Goal: Contribute content: Add original content to the website for others to see

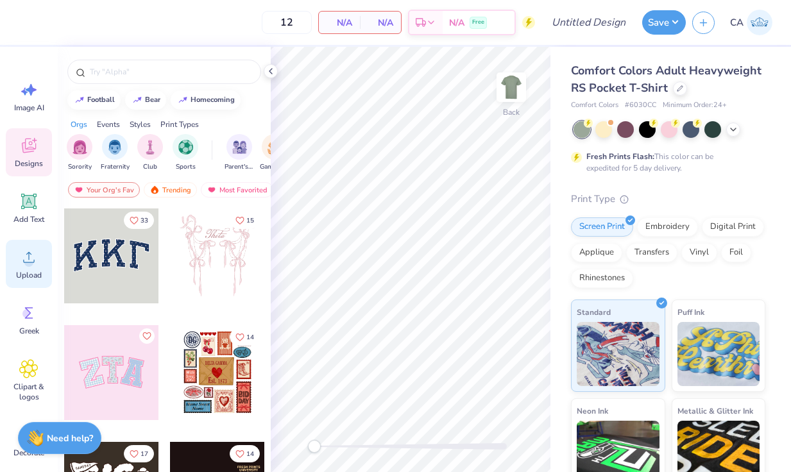
click at [33, 268] on div "Upload" at bounding box center [29, 264] width 46 height 48
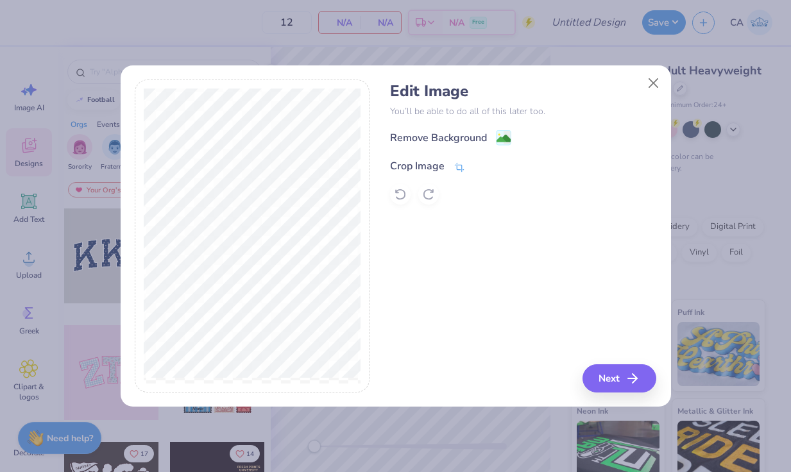
click at [455, 165] on icon at bounding box center [460, 168] width 12 height 12
click at [475, 162] on button at bounding box center [480, 164] width 13 height 13
click at [501, 136] on image at bounding box center [504, 140] width 14 height 14
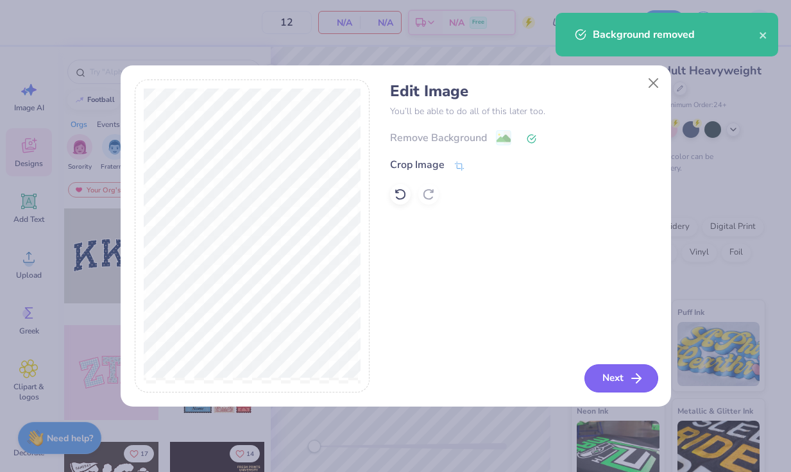
click at [617, 372] on button "Next" at bounding box center [621, 378] width 74 height 28
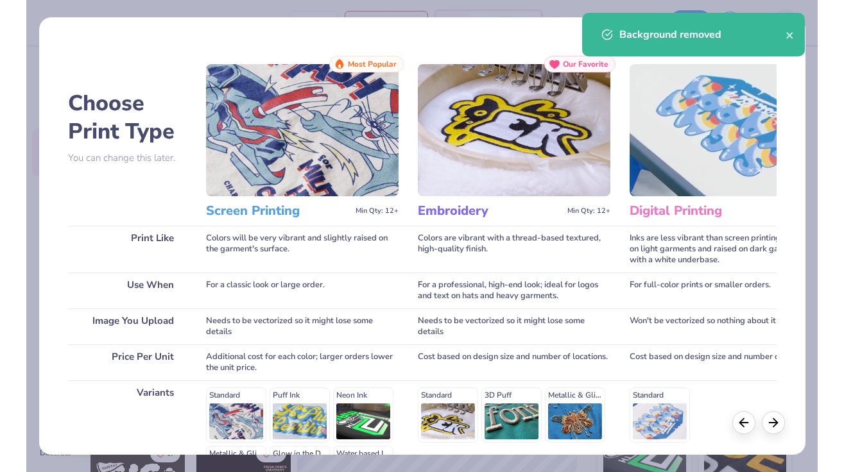
scroll to position [167, 0]
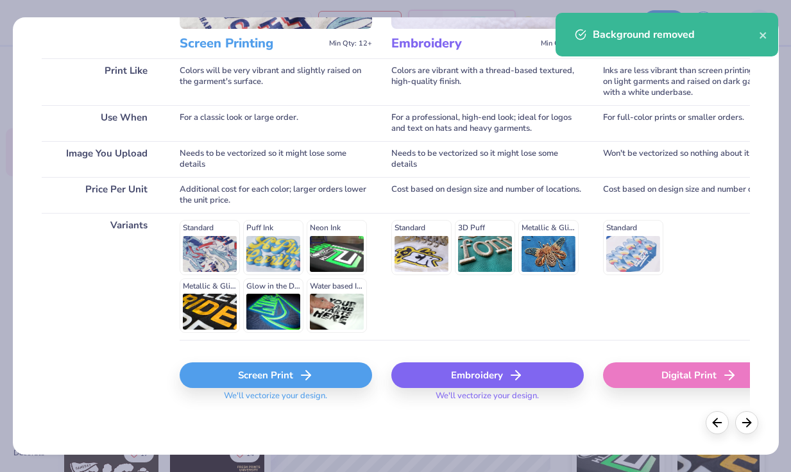
click at [268, 371] on div "Screen Print" at bounding box center [276, 375] width 192 height 26
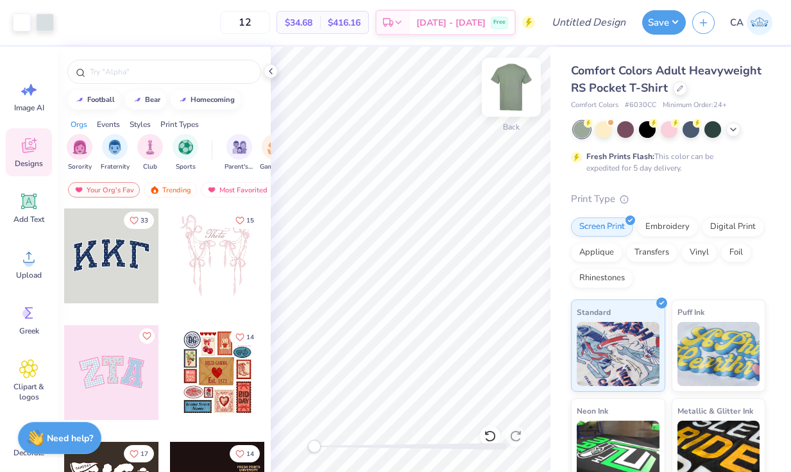
click at [514, 92] on img at bounding box center [511, 87] width 51 height 51
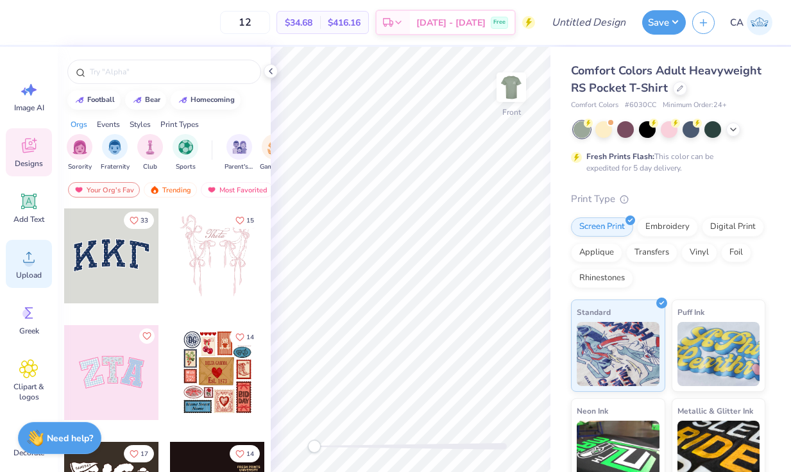
click at [33, 264] on icon at bounding box center [28, 257] width 19 height 19
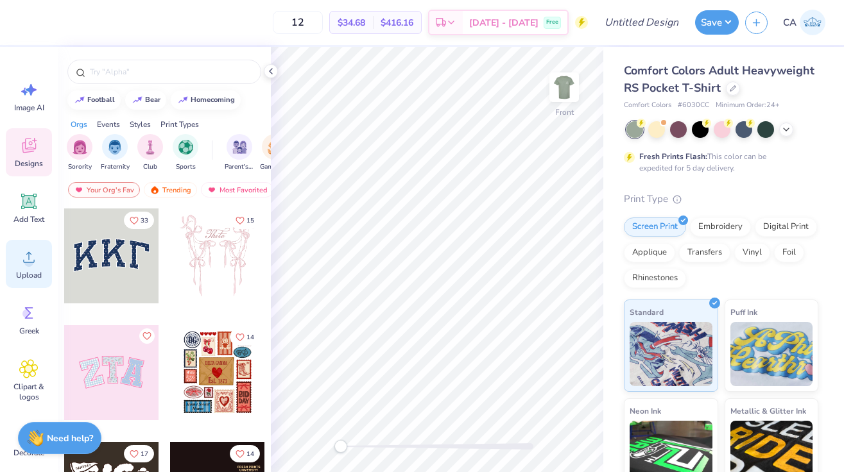
click at [28, 282] on div "Upload" at bounding box center [29, 264] width 46 height 48
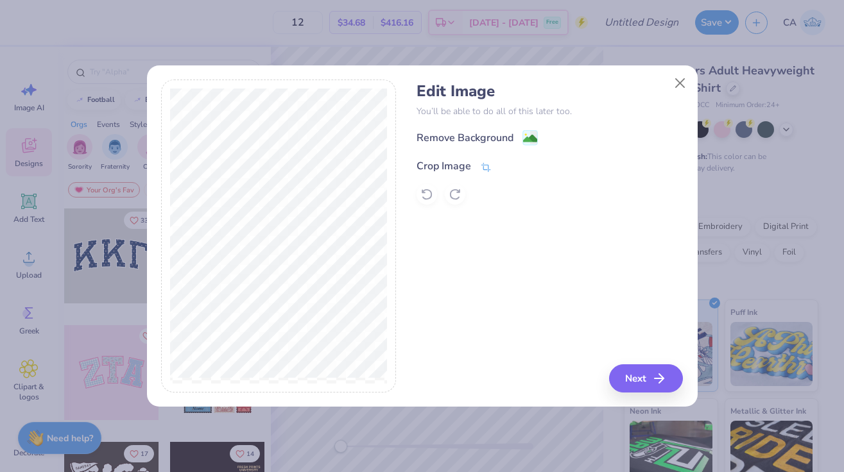
click at [486, 167] on icon at bounding box center [486, 168] width 12 height 12
click at [507, 167] on icon at bounding box center [507, 165] width 8 height 8
click at [532, 137] on image at bounding box center [530, 140] width 14 height 14
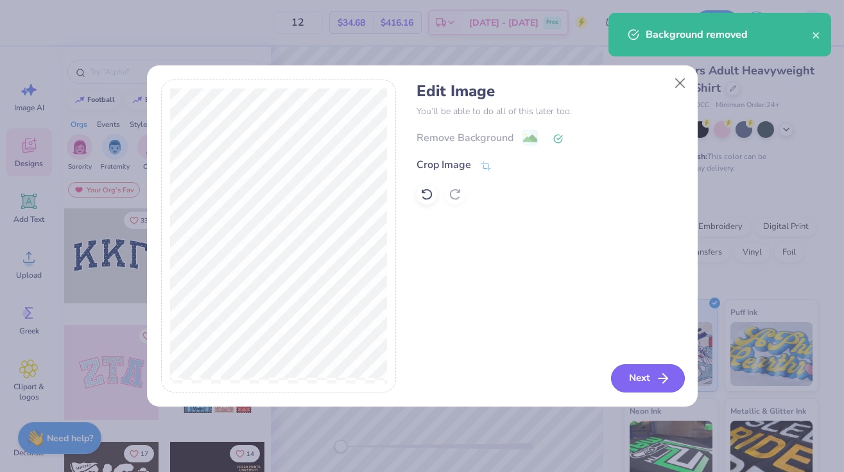
click at [647, 381] on button "Next" at bounding box center [648, 378] width 74 height 28
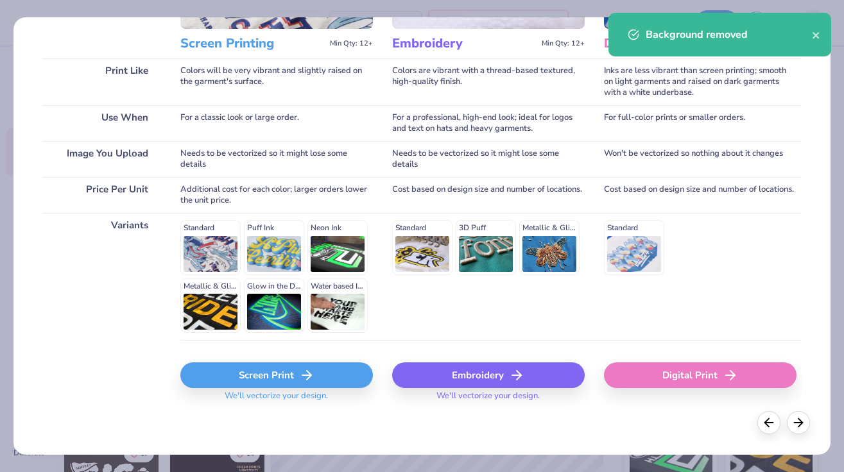
click at [298, 371] on div "Screen Print" at bounding box center [276, 375] width 192 height 26
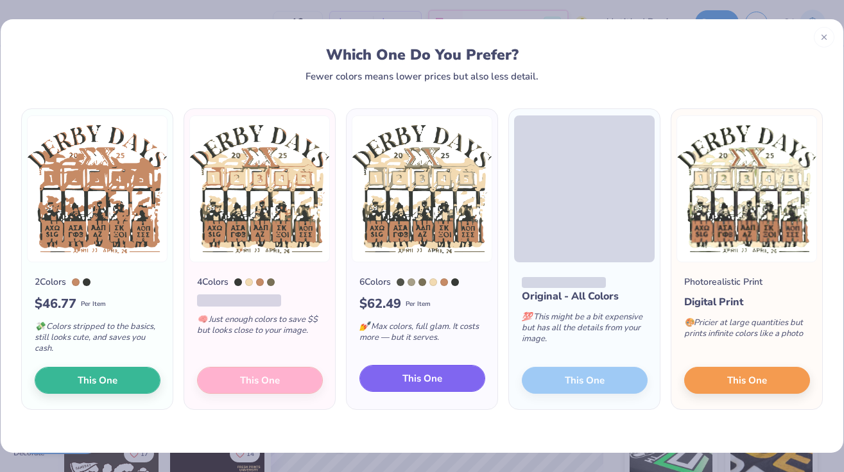
click at [437, 379] on span "This One" at bounding box center [422, 378] width 40 height 15
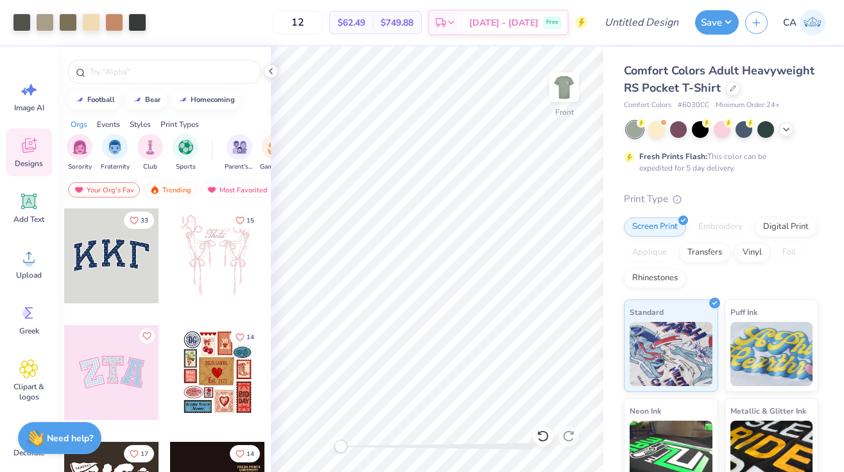
click at [568, 86] on img at bounding box center [564, 87] width 26 height 26
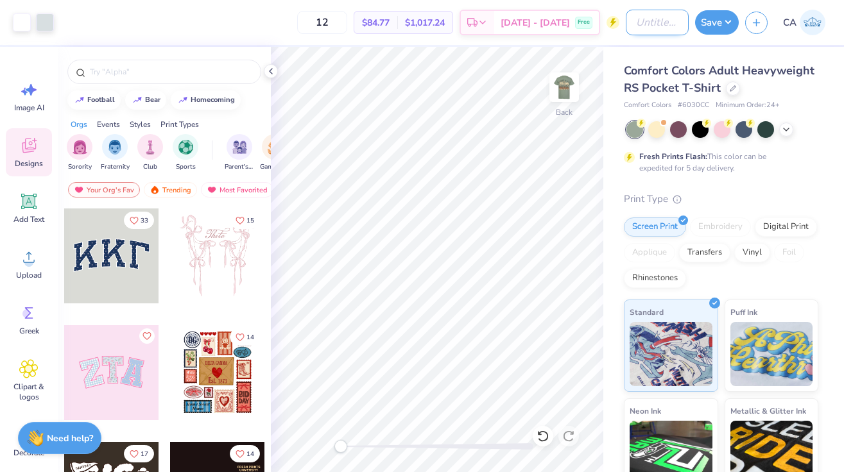
click at [636, 24] on input "Design Title" at bounding box center [656, 23] width 63 height 26
click at [724, 23] on button "Save" at bounding box center [717, 20] width 44 height 24
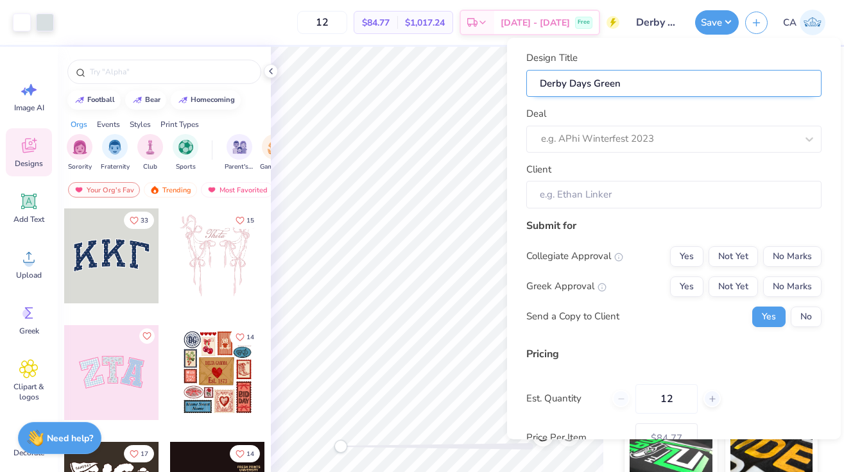
click at [691, 89] on input "Derby Days Green" at bounding box center [673, 84] width 295 height 28
type input "Derby Days Green"
type input "Derby Days Green T"
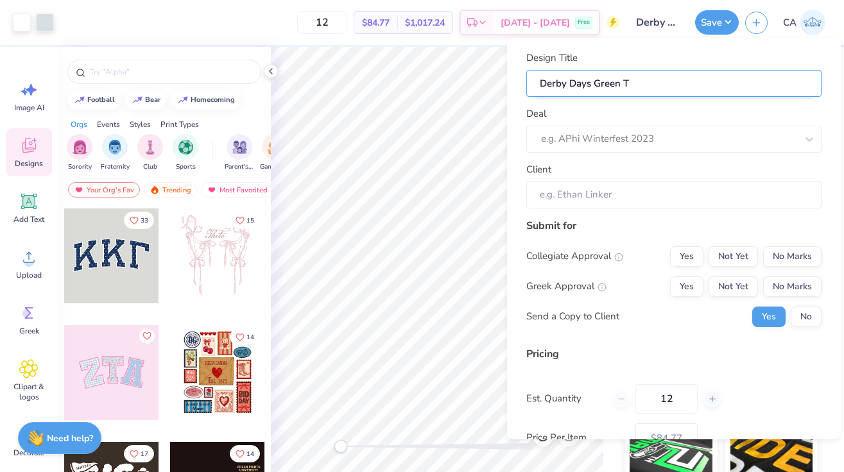
type input "Derby Days Green T-"
type input "Derby Days Green T-S"
type input "Derby Days Green T-Sh"
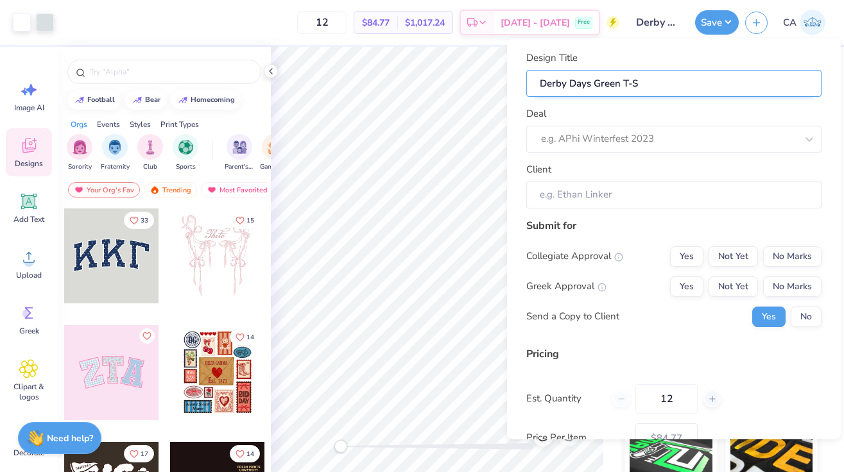
type input "Derby Days Green T-Sh"
type input "Derby Days Green T-Shi"
type input "Derby Days Green T-Shir"
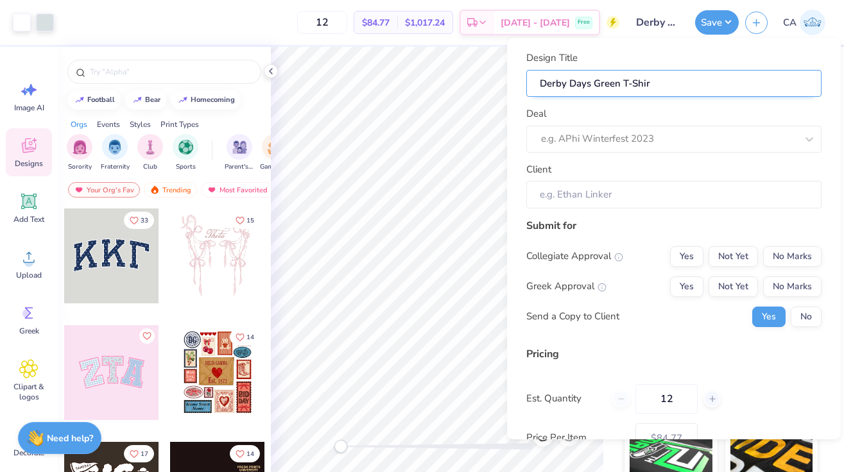
type input "Derby Days Green T-Shirt"
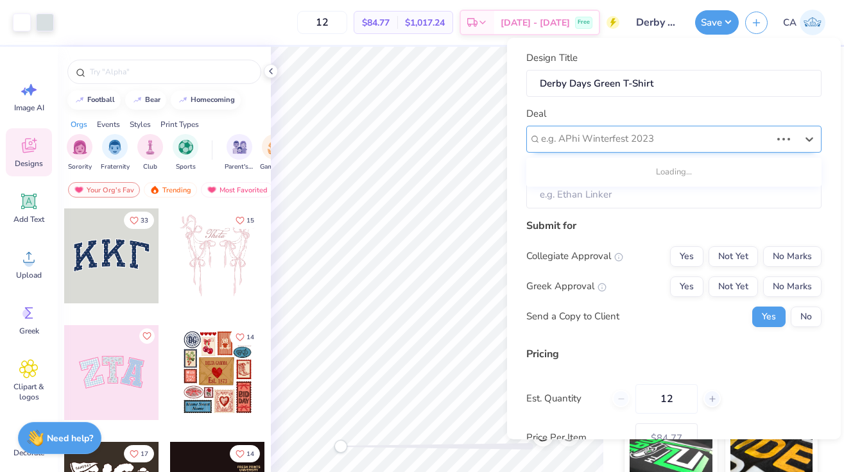
click at [674, 141] on div at bounding box center [656, 138] width 230 height 17
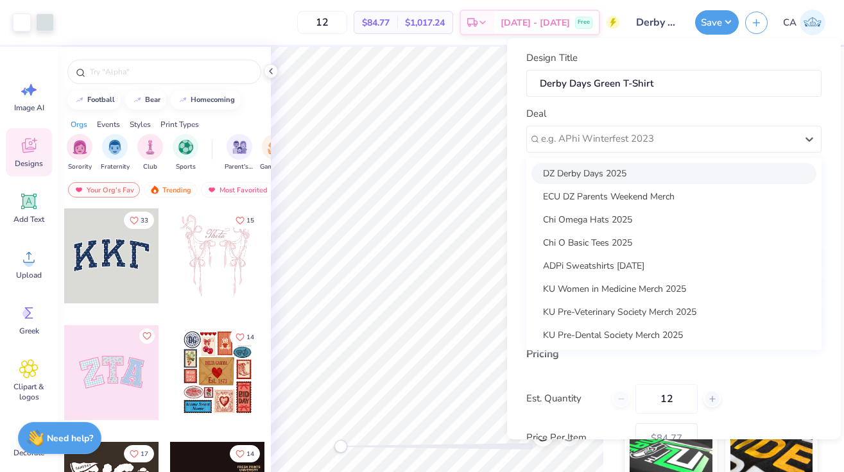
click at [661, 171] on div "DZ Derby Days 2025" at bounding box center [673, 173] width 285 height 21
type input "[PERSON_NAME]"
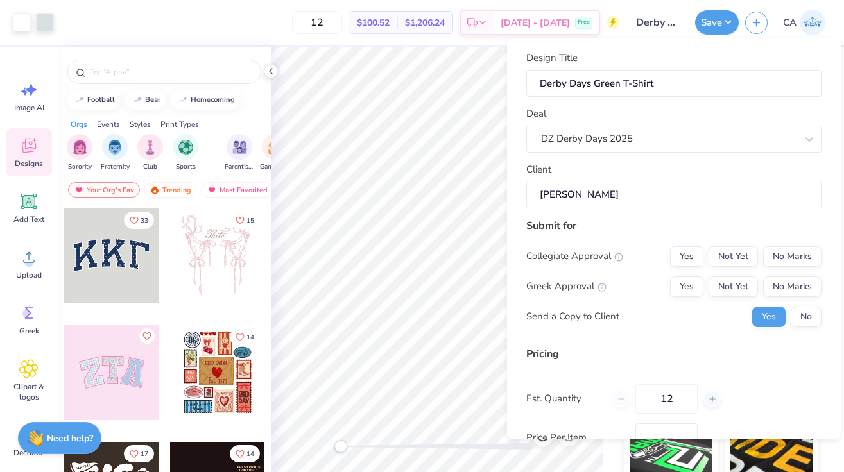
type input "$100.52"
click at [698, 256] on button "Yes" at bounding box center [686, 256] width 33 height 21
click at [694, 283] on button "Yes" at bounding box center [686, 287] width 33 height 21
click at [790, 318] on button "No" at bounding box center [805, 317] width 31 height 21
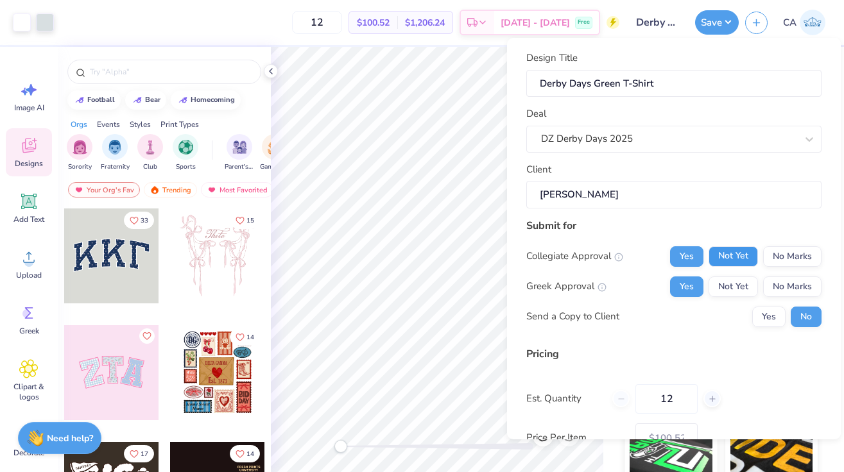
click at [740, 262] on button "Not Yet" at bounding box center [732, 256] width 49 height 21
click at [740, 294] on button "Not Yet" at bounding box center [732, 287] width 49 height 21
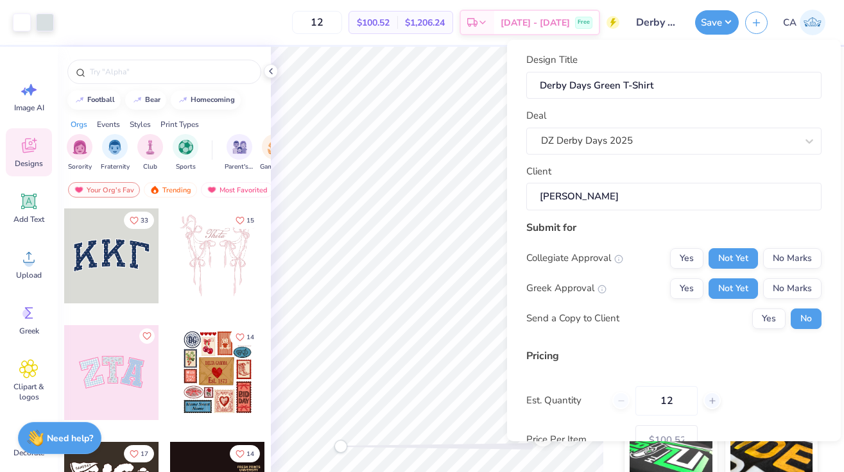
scroll to position [49, 0]
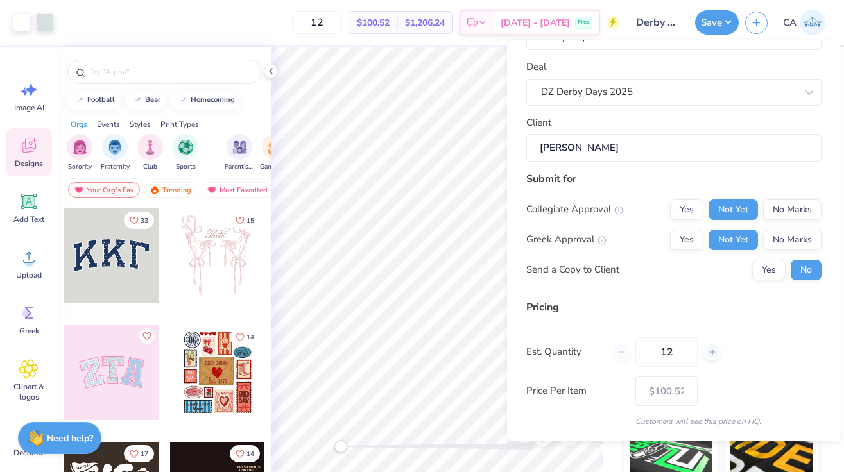
drag, startPoint x: 680, startPoint y: 350, endPoint x: 624, endPoint y: 350, distance: 55.8
click at [624, 350] on div "12" at bounding box center [666, 352] width 108 height 30
type input "70"
click at [763, 357] on div "Est. Quantity 70" at bounding box center [673, 352] width 295 height 30
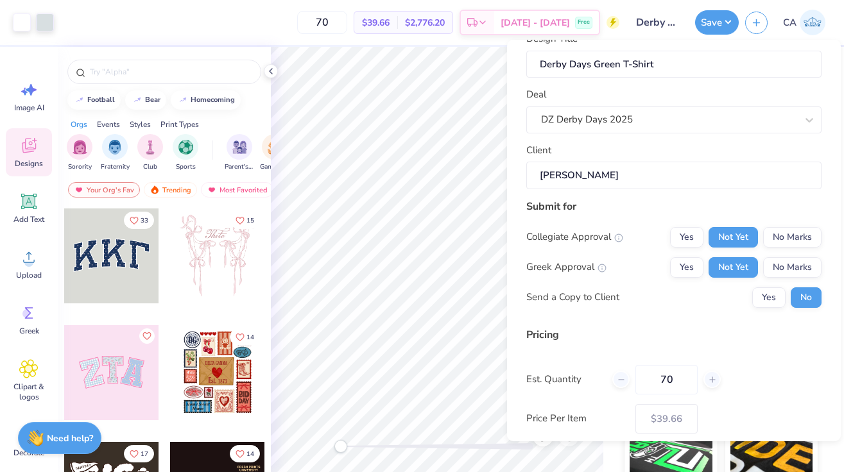
scroll to position [88, 0]
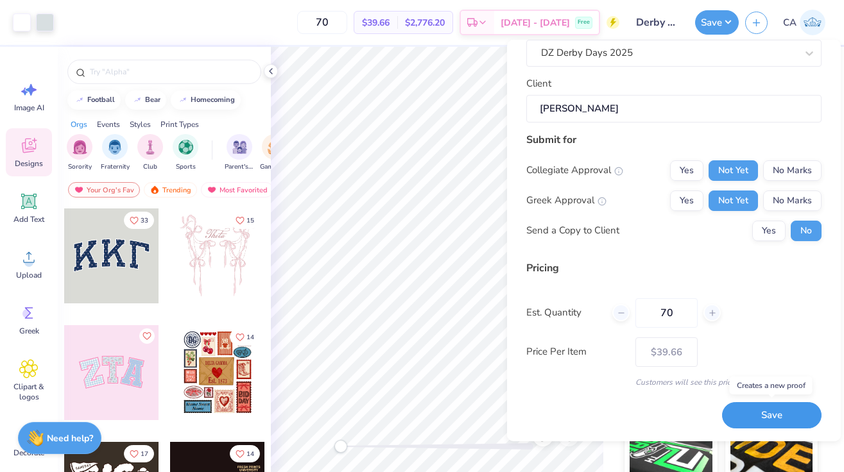
click at [768, 414] on button "Save" at bounding box center [771, 415] width 99 height 26
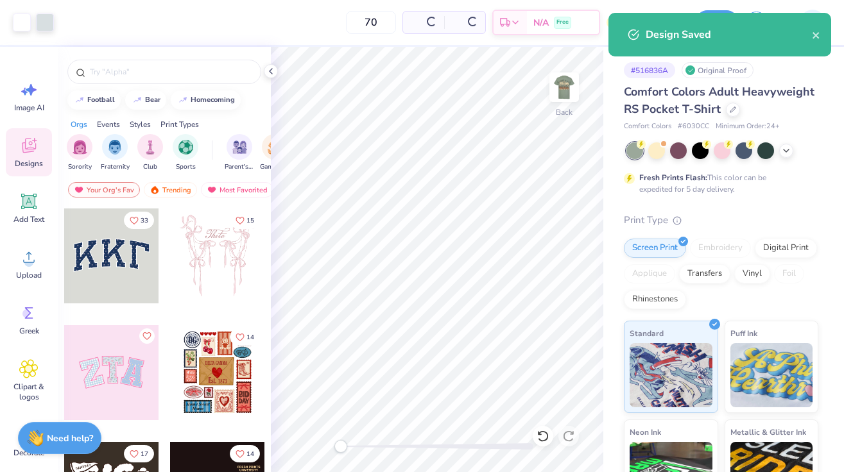
type input "$39.66"
